Goal: Contribute content

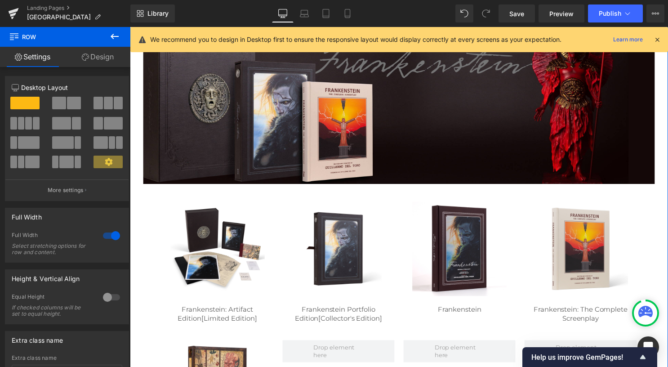
click at [332, 247] on div "Image" at bounding box center [340, 251] width 95 height 95
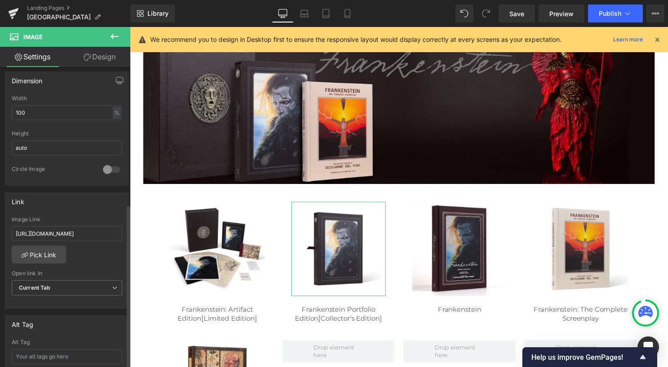
scroll to position [270, 0]
click at [85, 233] on input "[URL][DOMAIN_NAME]" at bounding box center [67, 233] width 111 height 15
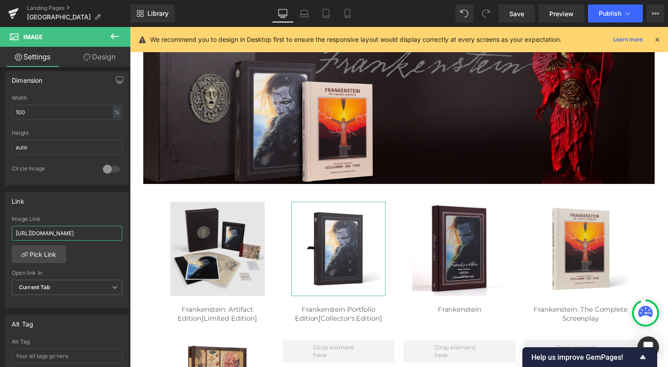
scroll to position [0, 215]
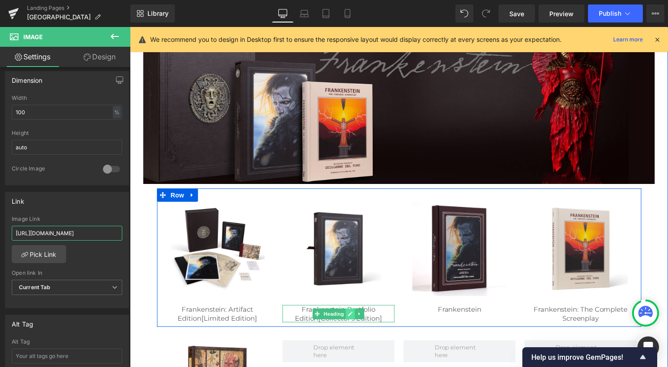
type input "[URL][DOMAIN_NAME]"
click at [351, 318] on link at bounding box center [352, 316] width 9 height 11
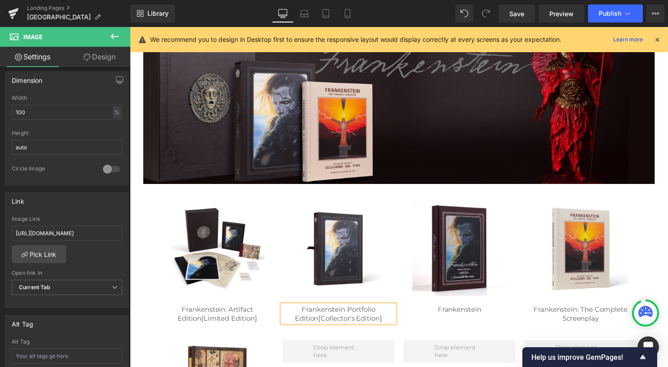
scroll to position [0, 0]
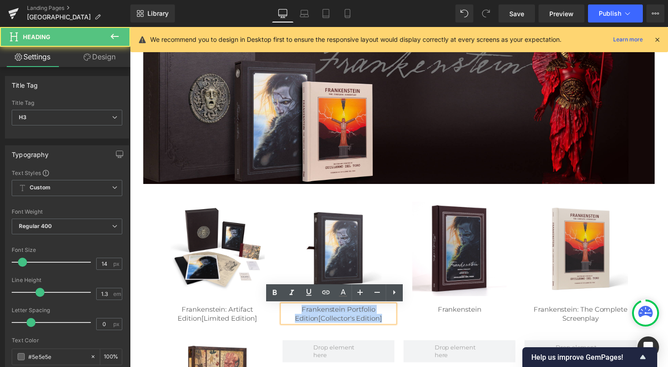
drag, startPoint x: 386, startPoint y: 322, endPoint x: 299, endPoint y: 311, distance: 87.1
click at [299, 311] on div "Frankenstein Portfolio Edition [Collector's Edition]" at bounding box center [340, 317] width 113 height 18
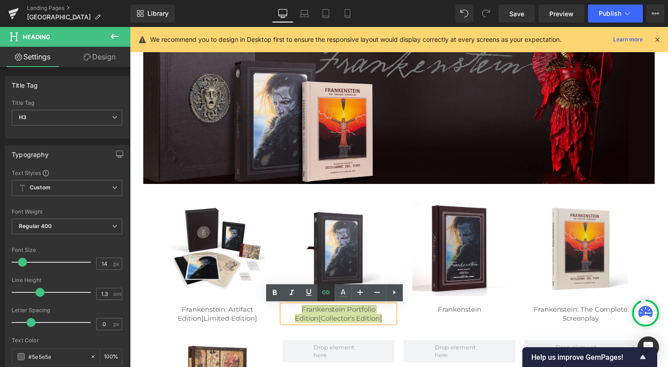
click at [328, 298] on link at bounding box center [325, 292] width 17 height 17
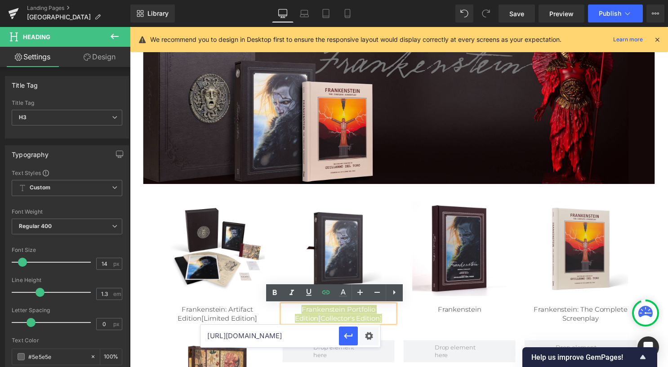
click at [328, 339] on input "[URL][DOMAIN_NAME]" at bounding box center [269, 335] width 138 height 22
paste input "collector-edition/frankenstein-portfolio-edition-collectors"
type input "[URL][DOMAIN_NAME]"
click at [344, 338] on icon "button" at bounding box center [348, 335] width 11 height 11
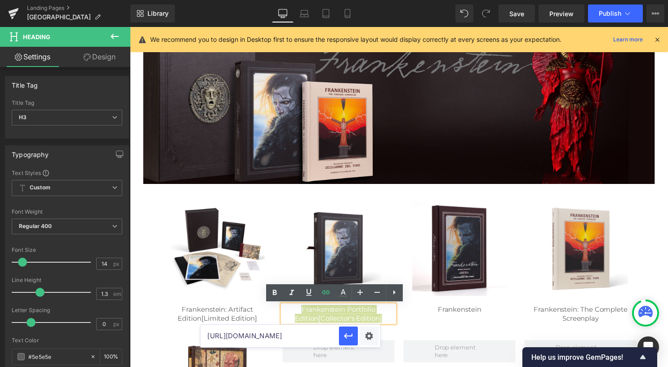
scroll to position [0, 0]
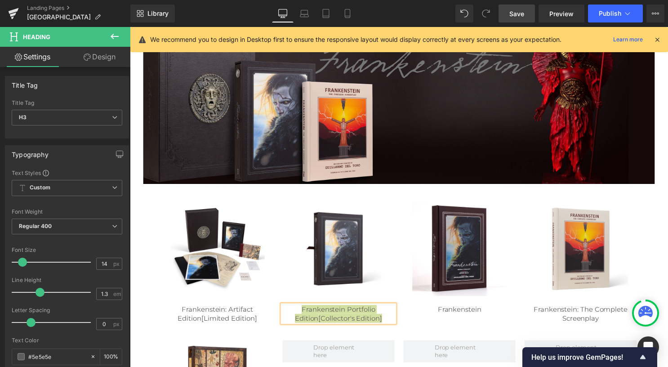
click at [513, 17] on span "Save" at bounding box center [516, 13] width 15 height 9
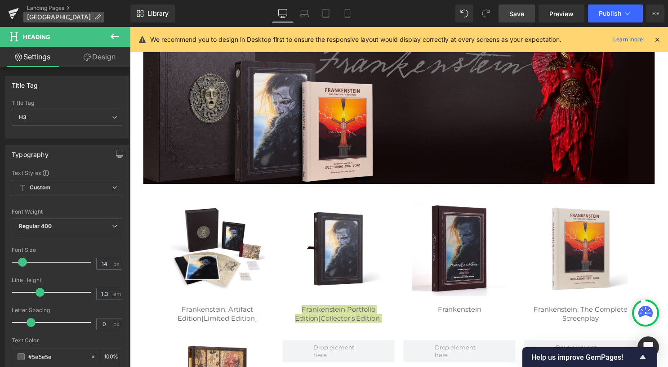
click at [94, 17] on icon at bounding box center [97, 17] width 6 height 6
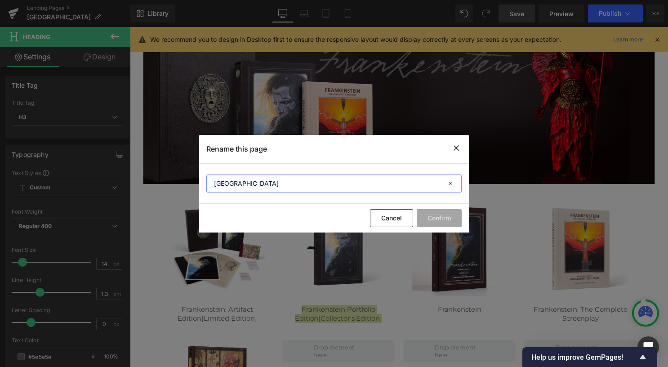
click at [279, 189] on input "[GEOGRAPHIC_DATA]" at bounding box center [333, 183] width 255 height 18
drag, startPoint x: 278, startPoint y: 184, endPoint x: 201, endPoint y: 176, distance: 76.8
click at [201, 176] on section "[GEOGRAPHIC_DATA]" at bounding box center [334, 184] width 270 height 40
paste input "frankenstein"
type input "Frankenstein"
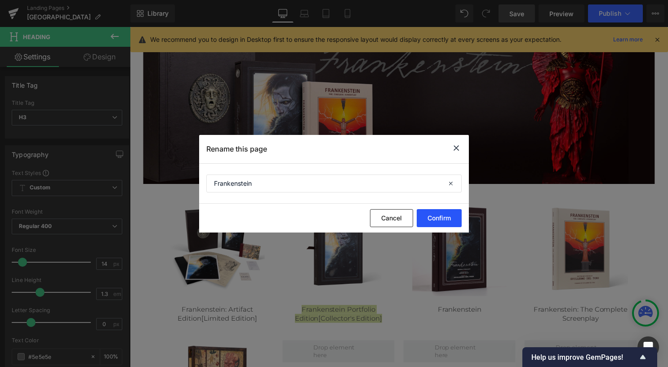
click at [448, 218] on button "Confirm" at bounding box center [439, 218] width 45 height 18
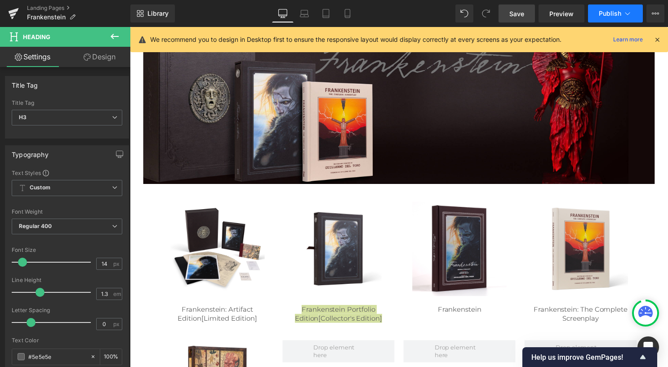
click at [616, 17] on button "Publish" at bounding box center [615, 13] width 55 height 18
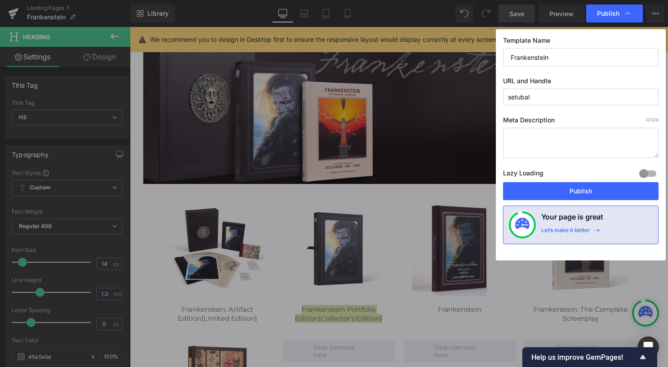
drag, startPoint x: 562, startPoint y: 93, endPoint x: 492, endPoint y: 89, distance: 70.7
click at [488, 89] on div "Publish Template Name Frankenstein URL and Handle setubal Meta Description 0 /3…" at bounding box center [334, 183] width 668 height 367
paste input "frankenstein"
type input "frankenstein"
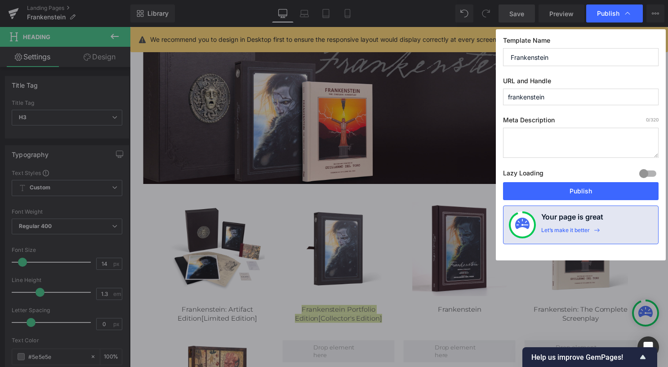
drag, startPoint x: 599, startPoint y: 220, endPoint x: 473, endPoint y: 195, distance: 128.0
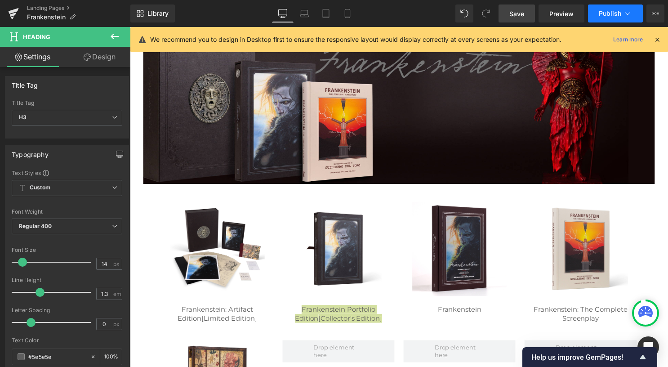
click at [622, 11] on button "Publish" at bounding box center [615, 13] width 55 height 18
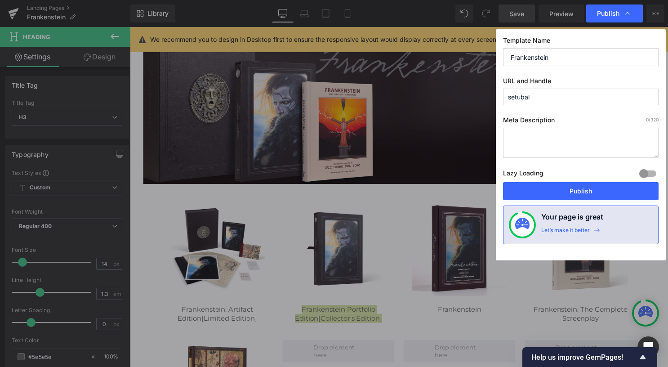
drag, startPoint x: 523, startPoint y: 337, endPoint x: 391, endPoint y: 315, distance: 133.9
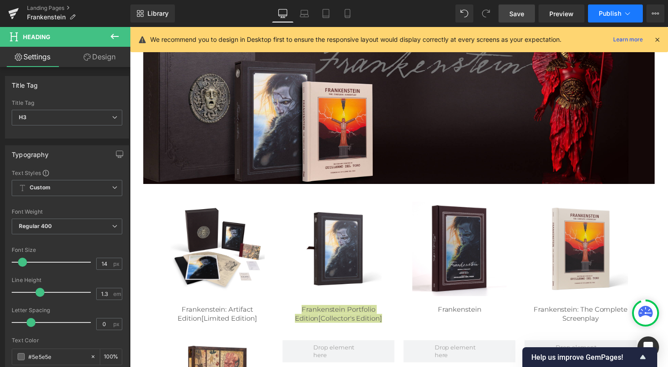
click at [619, 18] on button "Publish" at bounding box center [615, 13] width 55 height 18
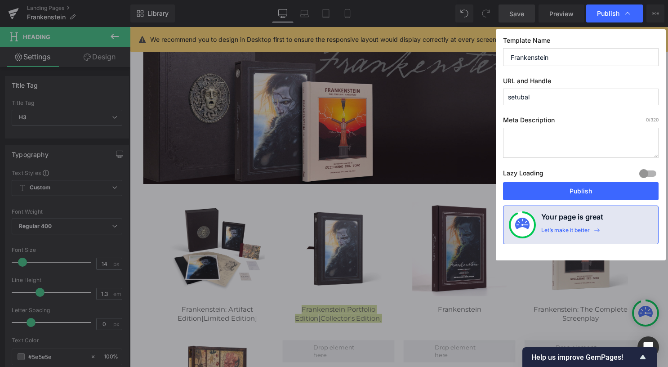
drag, startPoint x: 546, startPoint y: 95, endPoint x: 478, endPoint y: 94, distance: 67.4
click at [478, 94] on div "Publish Template Name Frankenstein URL and Handle setubal Meta Description 0 /3…" at bounding box center [334, 183] width 668 height 367
paste input "frankenstein"
type input "frankenstein"
click at [539, 191] on button "Publish" at bounding box center [580, 191] width 155 height 18
